Goal: Task Accomplishment & Management: Complete application form

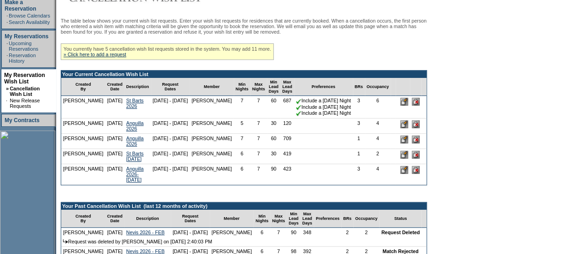
scroll to position [154, 0]
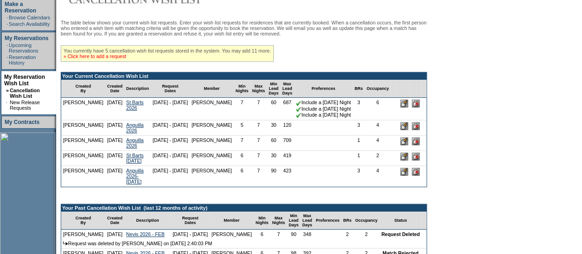
click at [112, 56] on link "» Click here to add a request" at bounding box center [95, 56] width 63 height 6
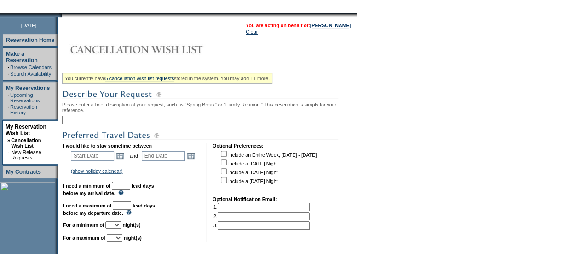
scroll to position [105, 0]
click at [106, 123] on input "text" at bounding box center [154, 119] width 184 height 8
type input "Napa - Nov 2025"
click at [121, 157] on link "Open the calendar popup." at bounding box center [120, 155] width 10 height 10
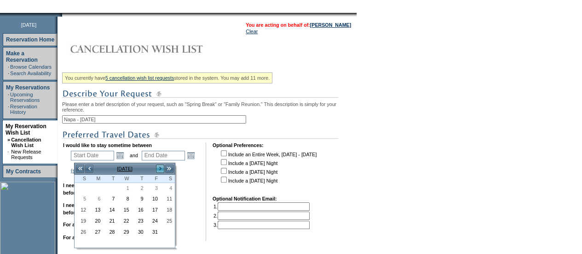
click at [157, 167] on link ">" at bounding box center [160, 168] width 9 height 9
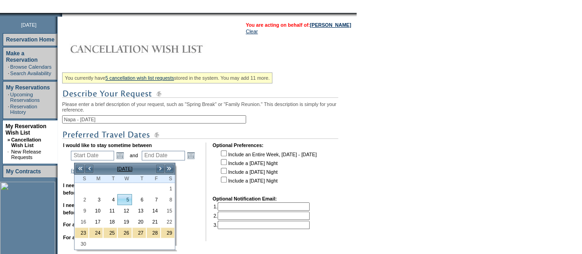
click at [131, 198] on link "5" at bounding box center [124, 199] width 13 height 10
type input "2025-11-05"
type input "2025-11-06"
type input "11/5/2025"
type input "11/6/2025"
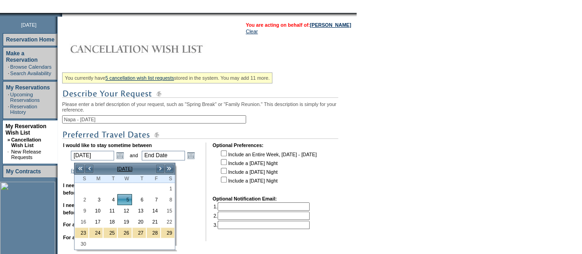
type input "34"
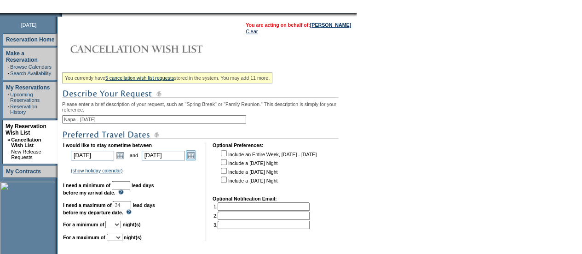
click at [193, 157] on link "Open the calendar popup." at bounding box center [191, 155] width 10 height 10
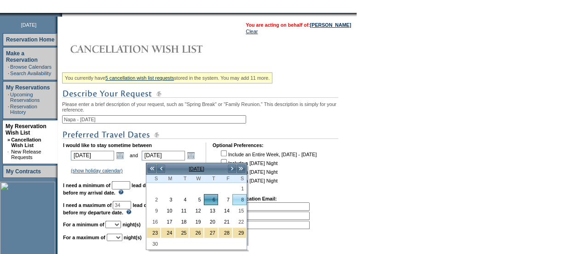
click at [241, 199] on link "8" at bounding box center [239, 199] width 13 height 10
type input "2025-11-08"
type input "11/8/2025"
type input "36"
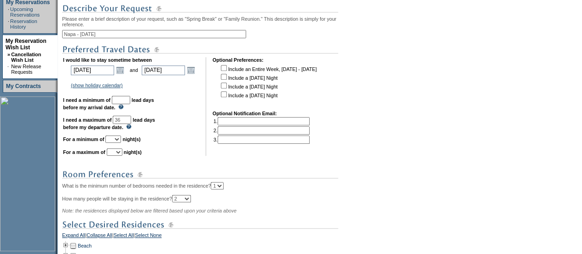
scroll to position [190, 0]
click at [130, 103] on input "text" at bounding box center [121, 99] width 18 height 8
type input "30"
click at [121, 142] on select "1 2 3 4 5 6 7 8 9 10 11 12 13 14" at bounding box center [113, 138] width 16 height 7
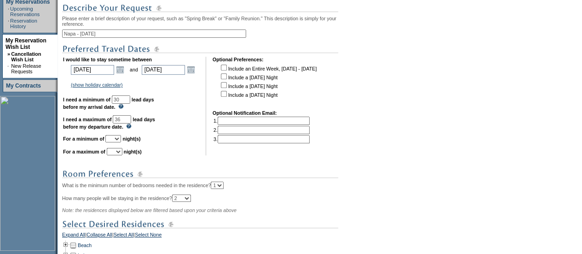
select select "3"
click at [116, 139] on select "1 2 3 4 5 6 7 8 9 10 11 12 13 14" at bounding box center [113, 138] width 16 height 7
click at [122, 154] on select "1 2 3 4 5 6 7 8 9 10 11 12 13 14" at bounding box center [115, 151] width 16 height 7
select select "3"
click at [118, 152] on select "1 2 3 4 5 6 7 8 9 10 11 12 13 14" at bounding box center [115, 151] width 16 height 7
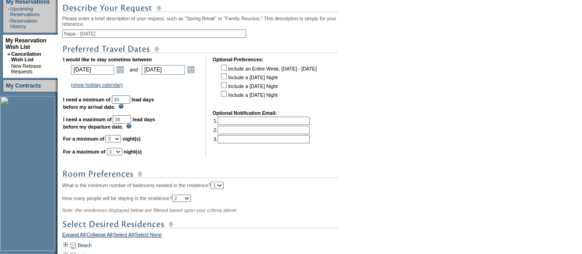
scroll to position [307, 0]
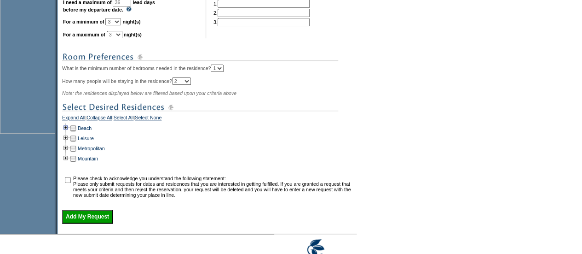
click at [67, 133] on td at bounding box center [65, 128] width 7 height 10
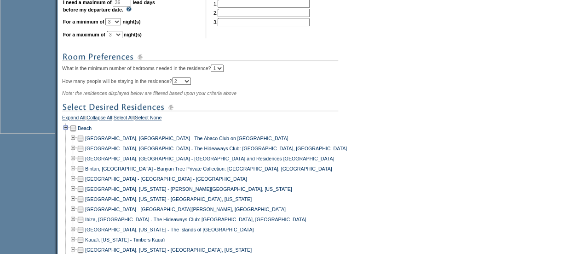
click at [69, 133] on td at bounding box center [65, 128] width 7 height 10
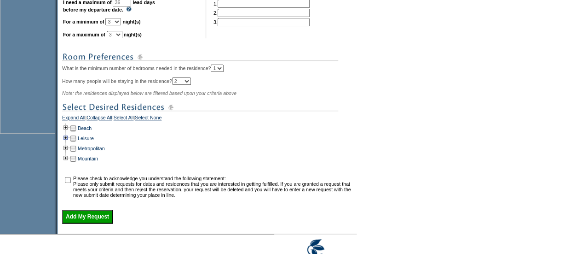
click at [68, 143] on td at bounding box center [65, 138] width 7 height 10
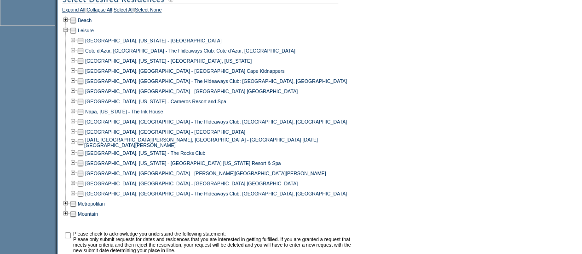
scroll to position [415, 0]
click at [84, 106] on td at bounding box center [80, 101] width 7 height 10
click at [83, 115] on td at bounding box center [80, 111] width 7 height 10
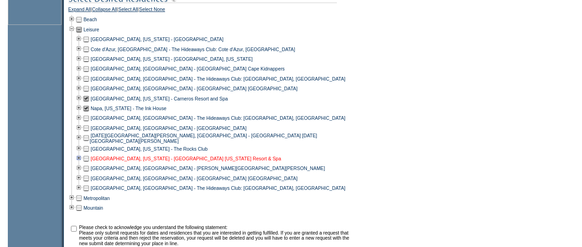
scroll to position [485, 0]
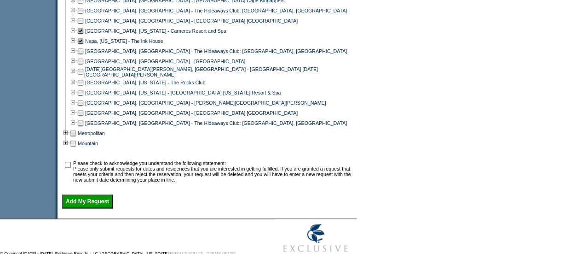
click at [71, 168] on input "checkbox" at bounding box center [68, 165] width 6 height 6
checkbox input "true"
click at [94, 208] on input "Add My Request" at bounding box center [87, 201] width 51 height 14
